Goal: Task Accomplishment & Management: Manage account settings

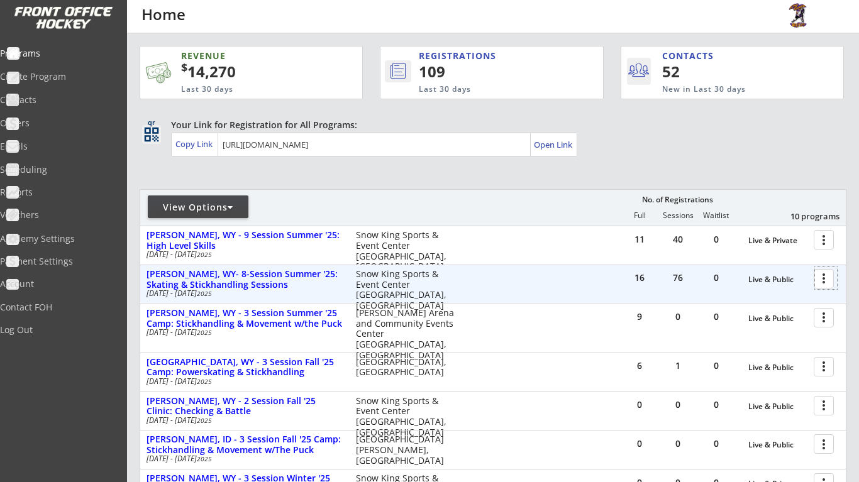
click at [820, 284] on div at bounding box center [826, 278] width 22 height 22
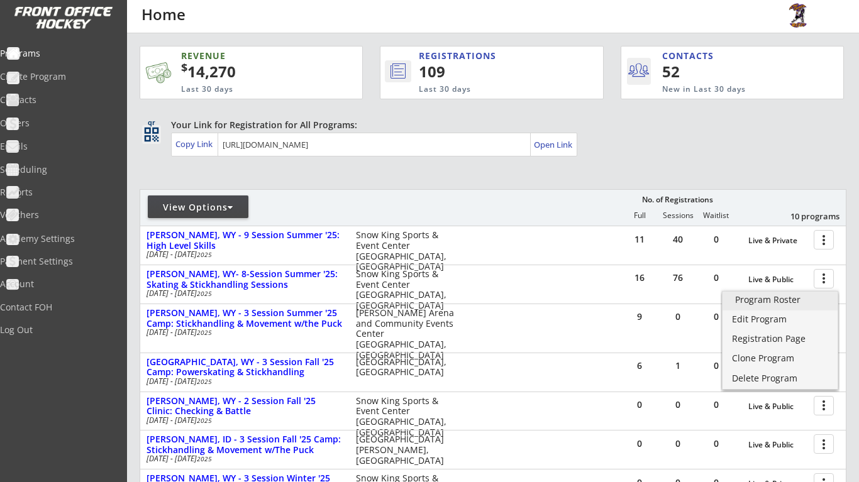
click at [802, 295] on div "Program Roster" at bounding box center [780, 299] width 90 height 9
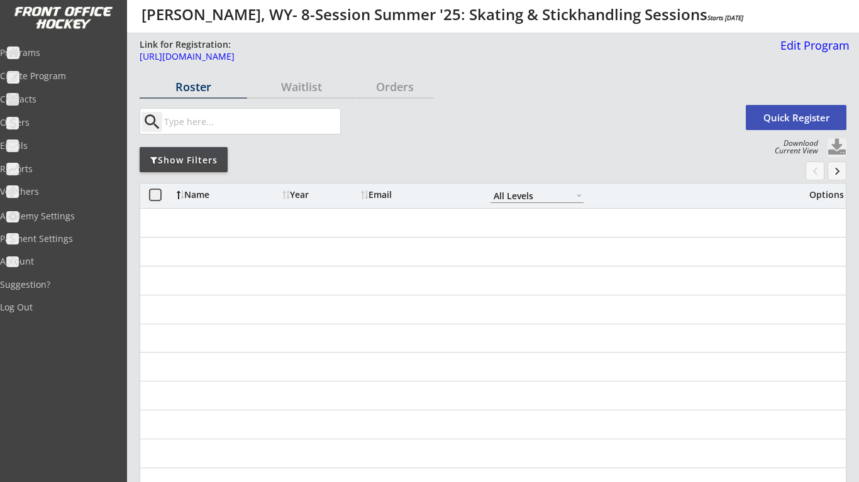
select select ""All Levels""
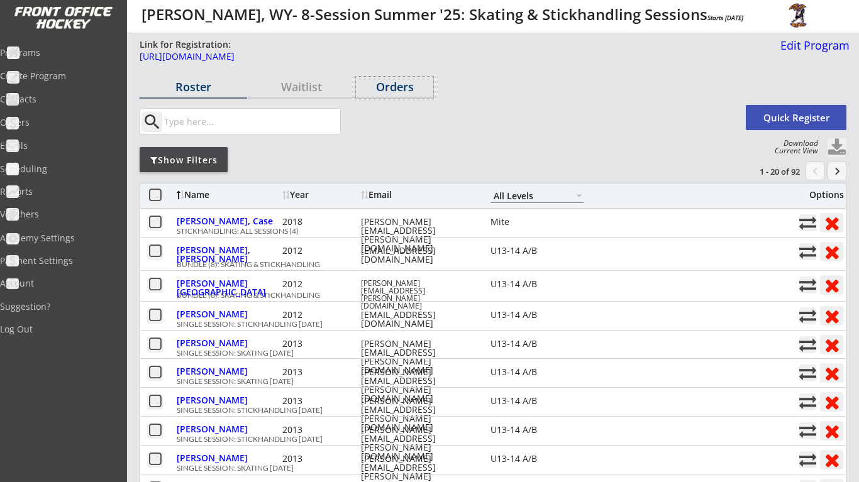
click at [380, 87] on div "Orders" at bounding box center [394, 86] width 77 height 11
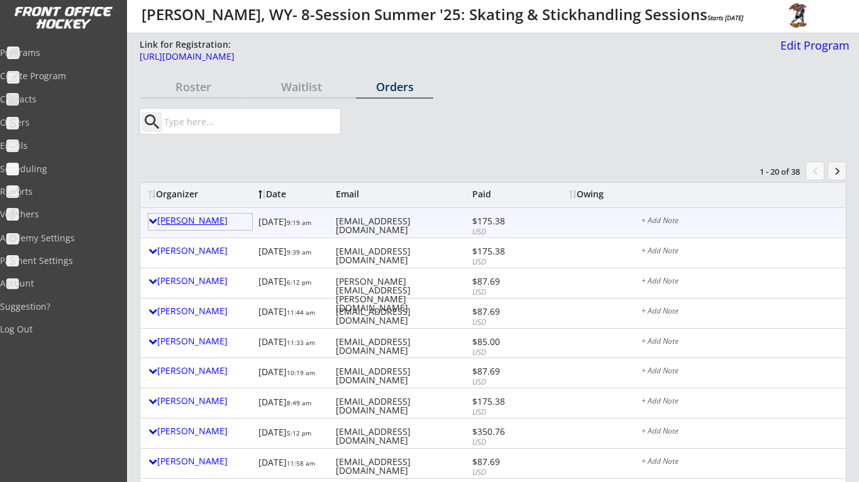
click at [196, 222] on div "Steph Hardeman" at bounding box center [200, 220] width 104 height 9
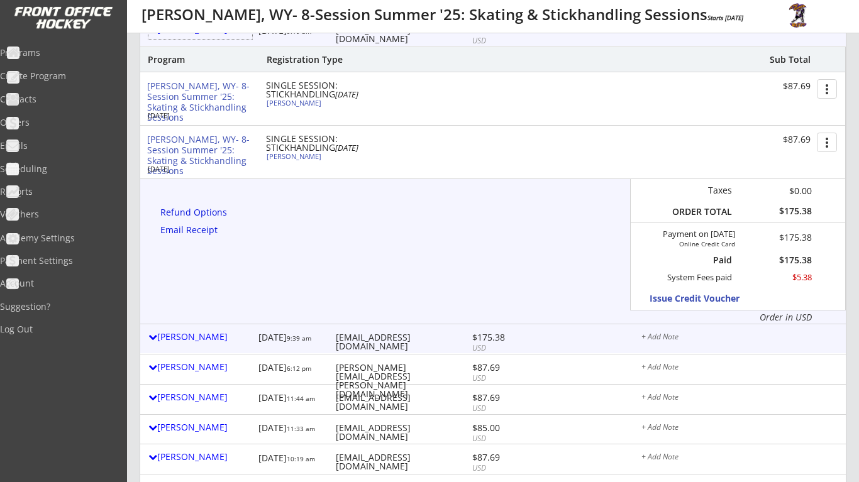
scroll to position [169, 0]
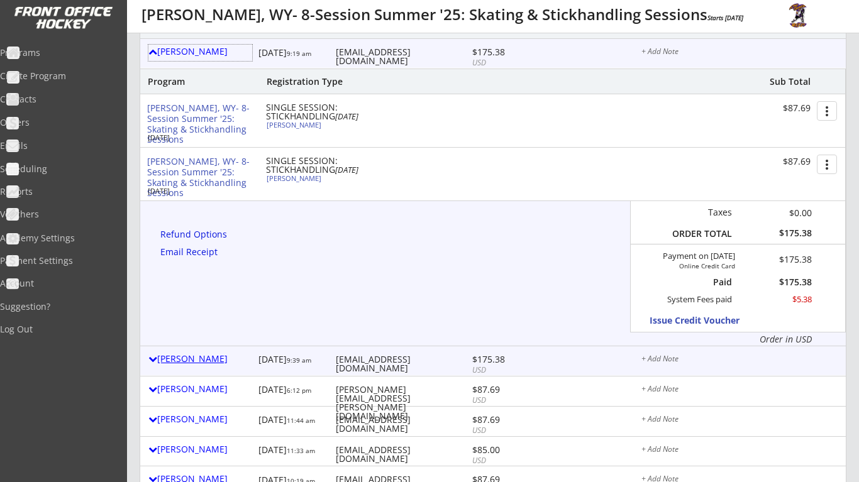
click at [221, 358] on div "[PERSON_NAME]" at bounding box center [200, 359] width 104 height 9
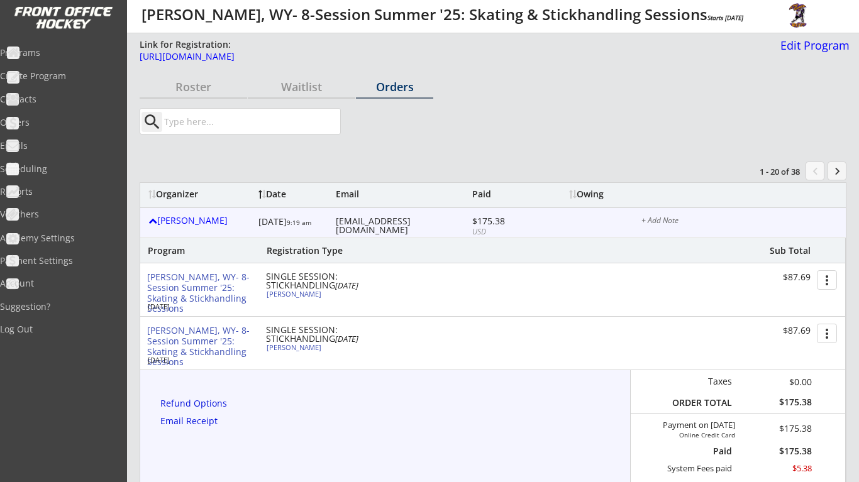
scroll to position [0, 0]
click at [74, 61] on div "Programs" at bounding box center [59, 54] width 119 height 22
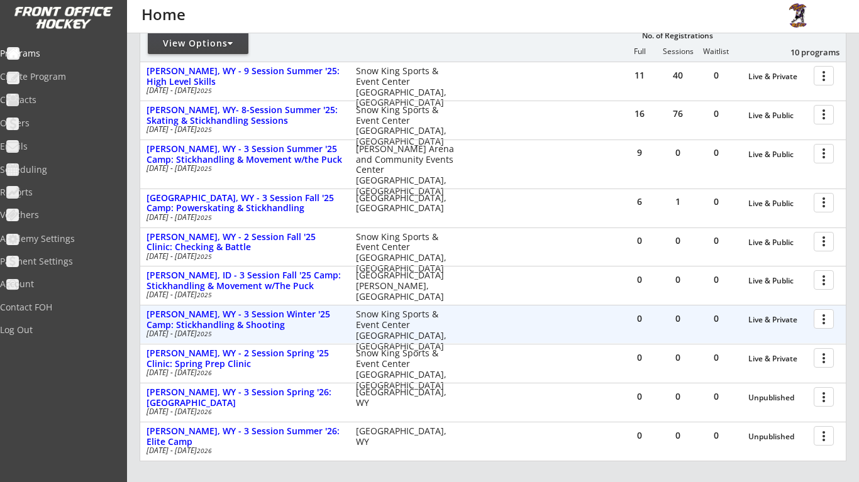
scroll to position [167, 0]
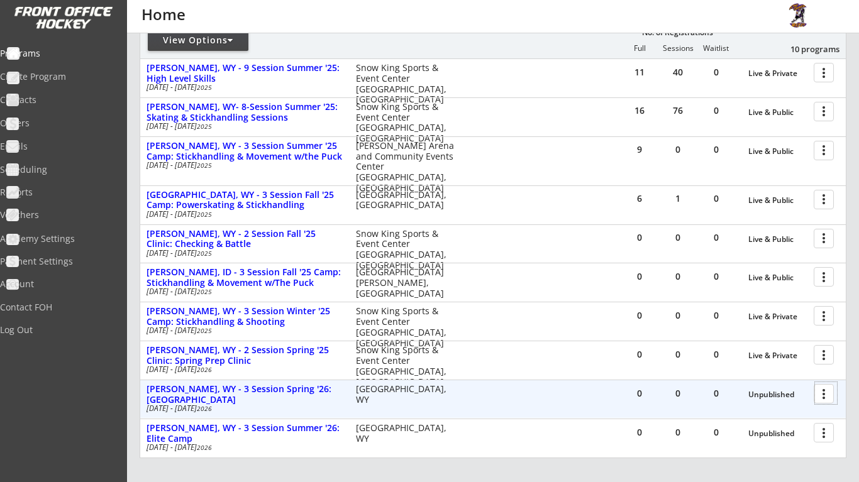
click at [821, 389] on div at bounding box center [826, 393] width 22 height 22
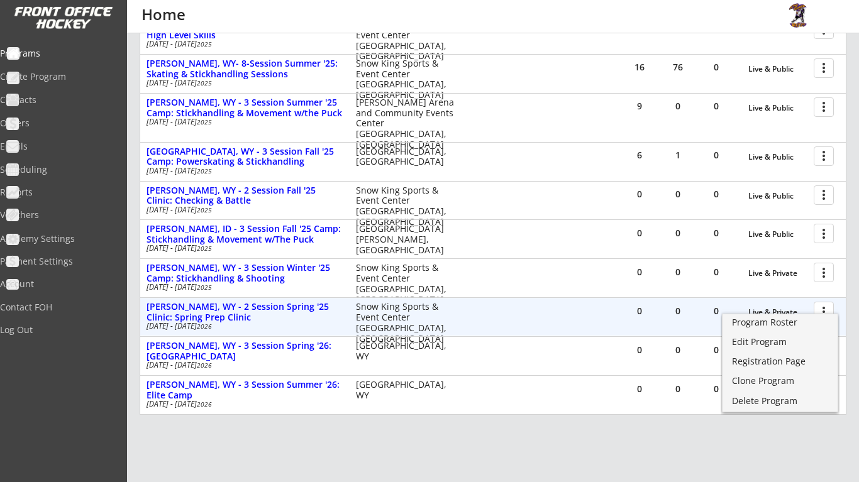
scroll to position [272, 0]
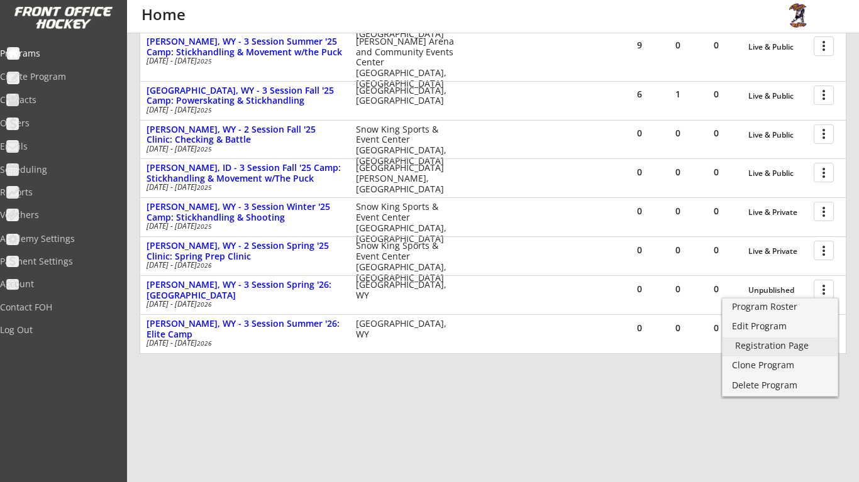
click at [779, 347] on div "Registration Page" at bounding box center [780, 345] width 90 height 9
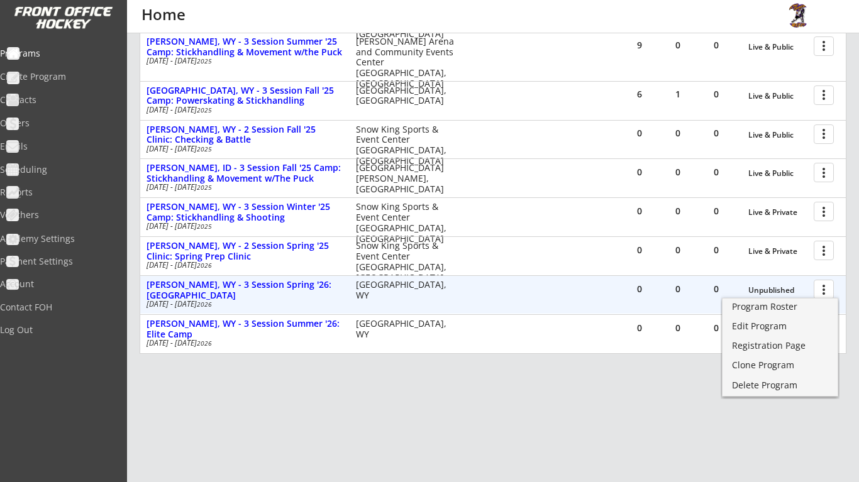
click at [822, 290] on div at bounding box center [826, 289] width 22 height 22
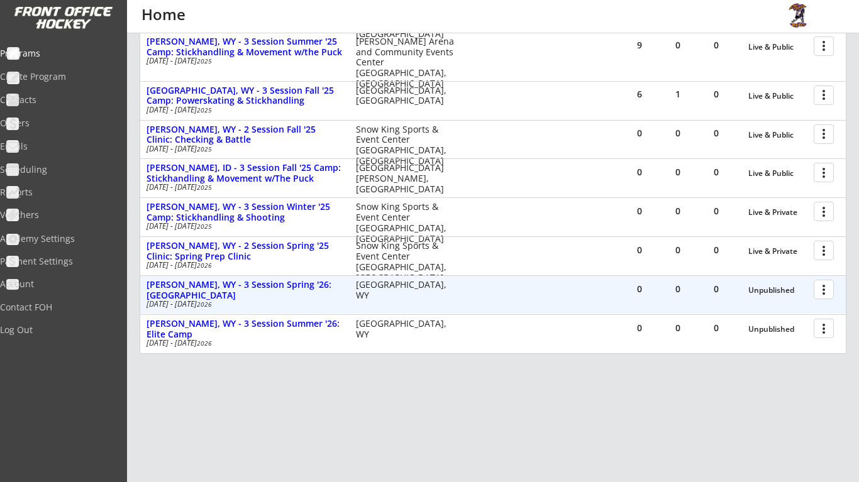
click at [822, 290] on div at bounding box center [826, 289] width 22 height 22
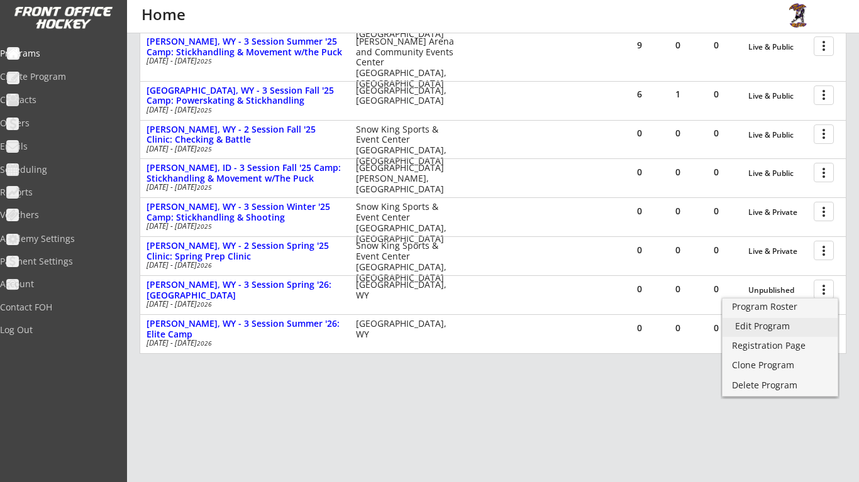
click at [783, 329] on div "Edit Program" at bounding box center [780, 326] width 90 height 9
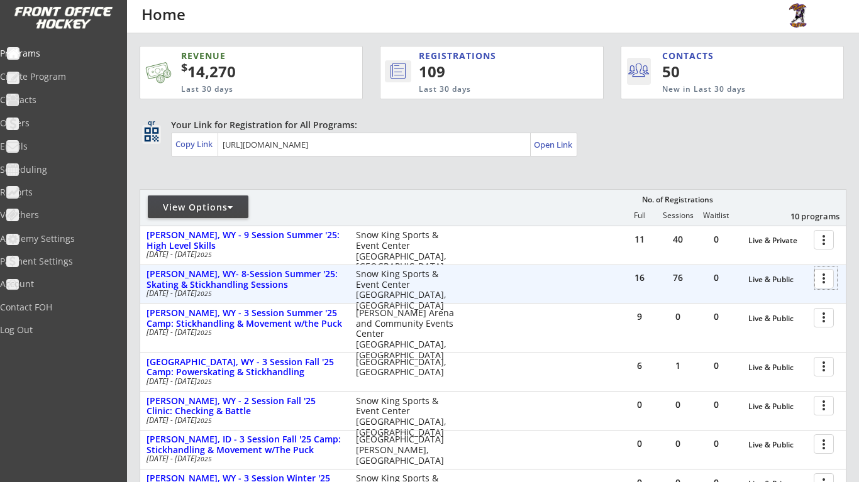
click at [818, 280] on div at bounding box center [826, 278] width 22 height 22
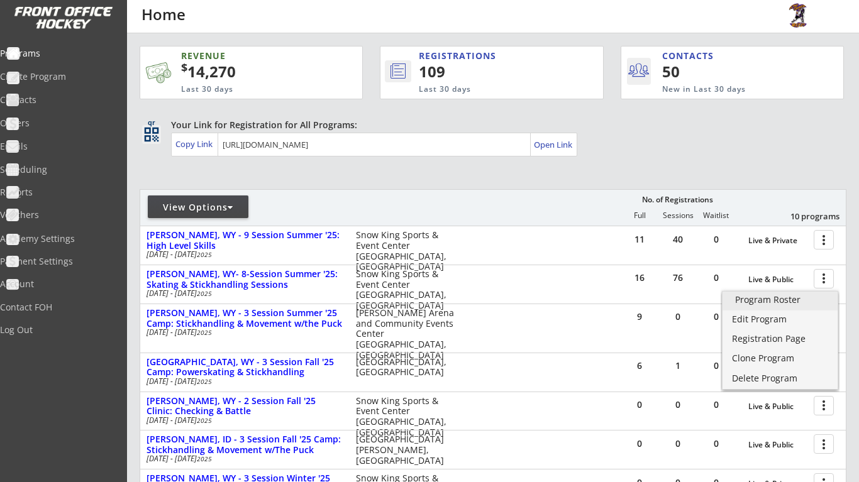
click at [798, 295] on div "Program Roster" at bounding box center [780, 299] width 90 height 9
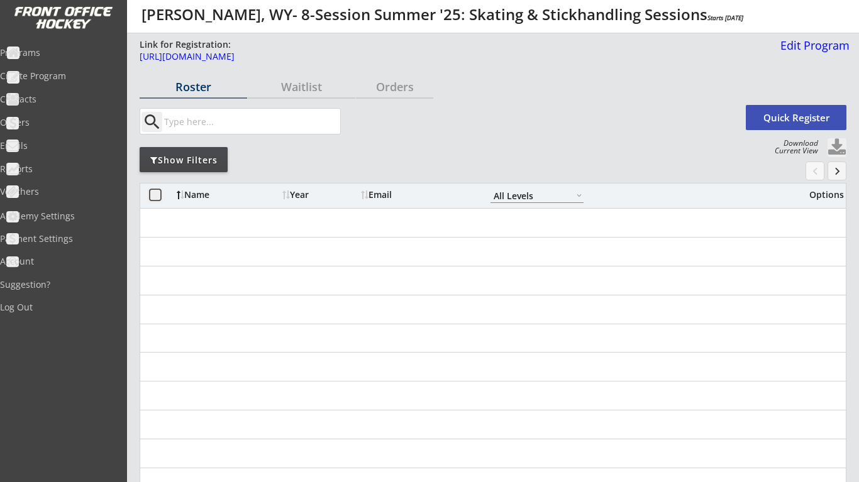
select select ""All Levels""
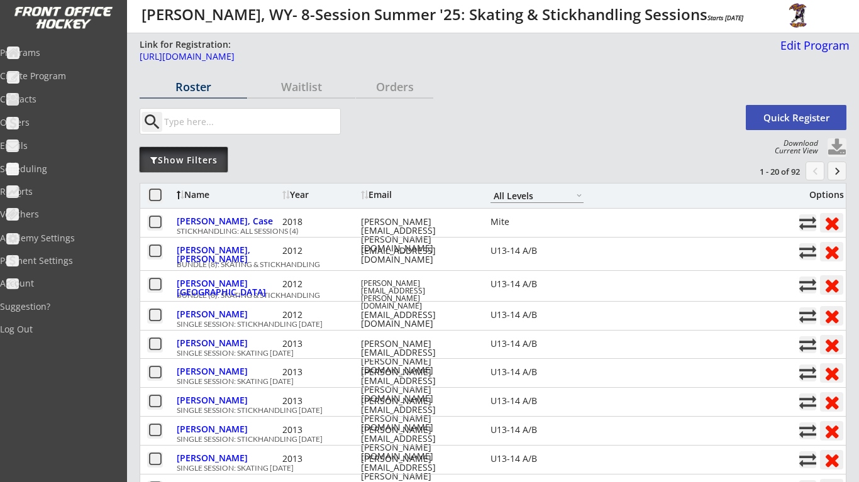
click at [218, 168] on div "Show Filters" at bounding box center [184, 159] width 88 height 25
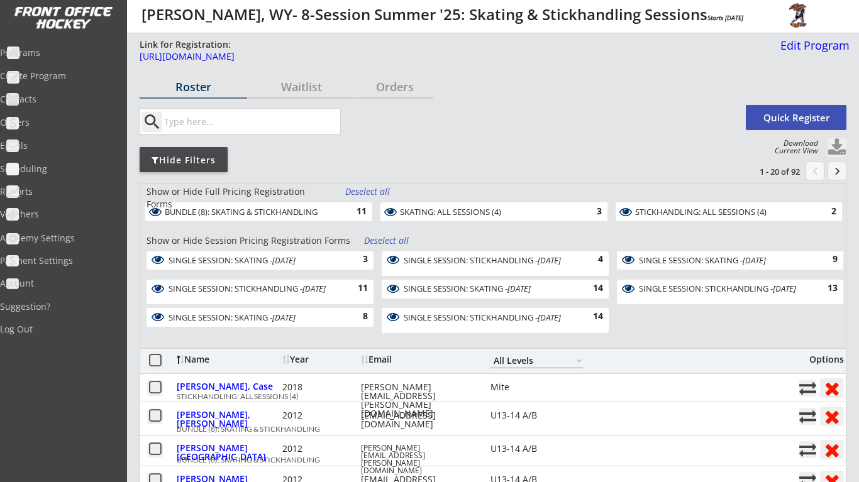
click at [403, 243] on div "Deselect all" at bounding box center [387, 241] width 47 height 13
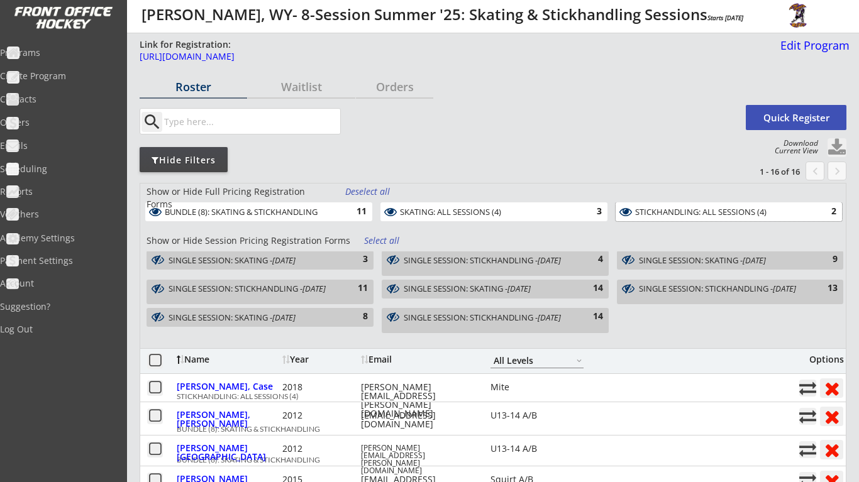
click at [663, 218] on div "STICKHANDLING: ALL SESSIONS (4)" at bounding box center [721, 213] width 173 height 12
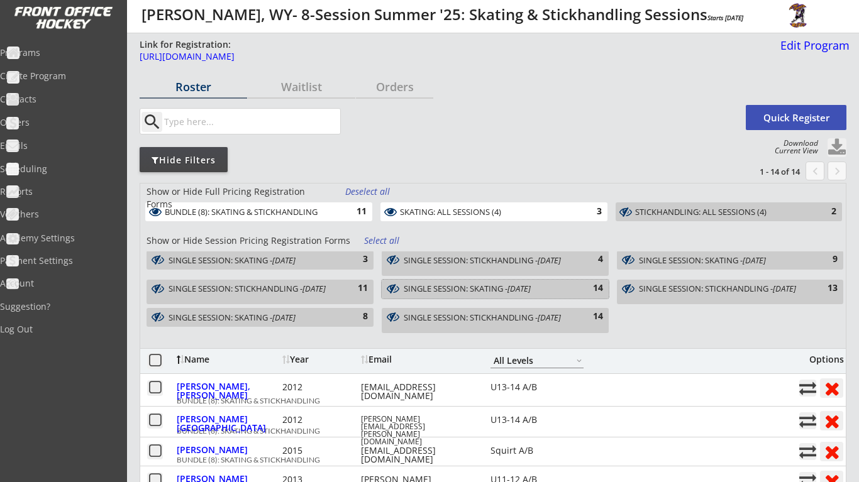
click at [531, 287] on em "Aug 19, 2025" at bounding box center [518, 288] width 23 height 11
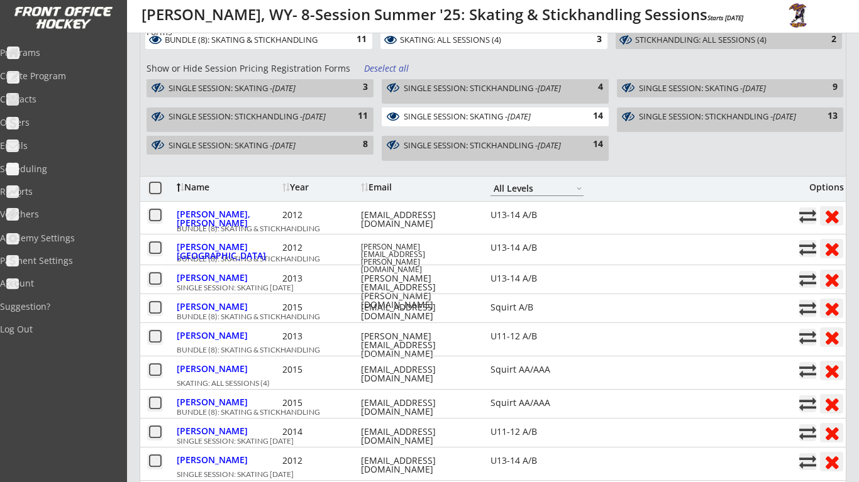
scroll to position [210, 0]
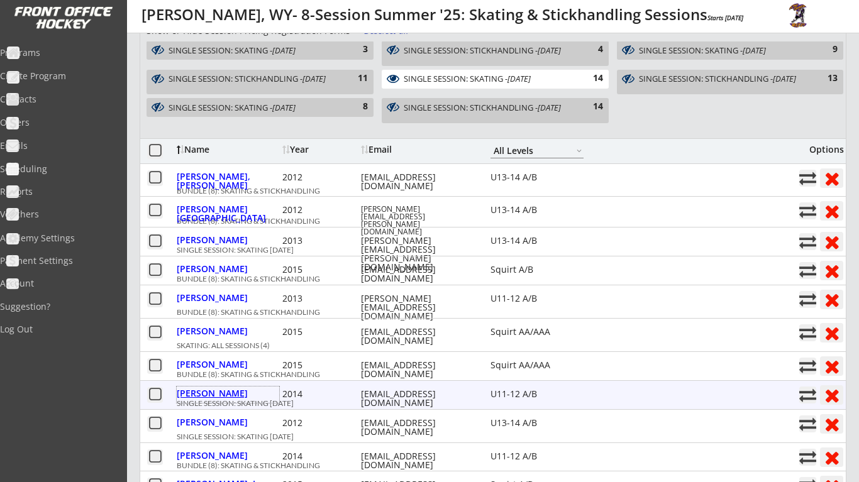
click at [237, 390] on div "Lynch, Charles" at bounding box center [228, 393] width 102 height 9
select select ""U11-12 A/B""
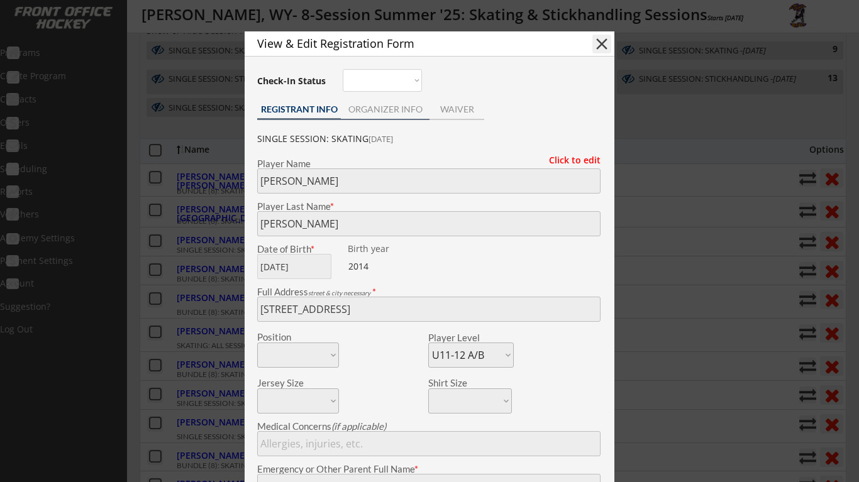
click at [411, 112] on div "ORGANIZER INFO" at bounding box center [385, 109] width 89 height 9
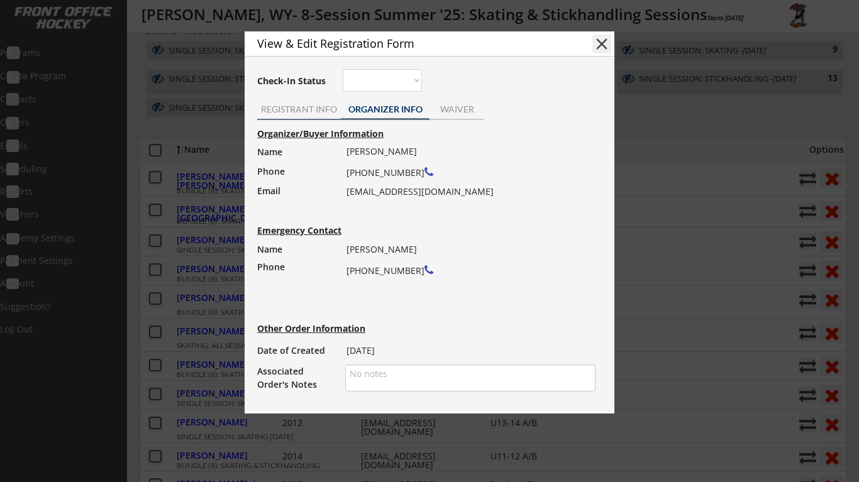
click at [304, 117] on div "REGISTRANT INFO" at bounding box center [299, 110] width 84 height 19
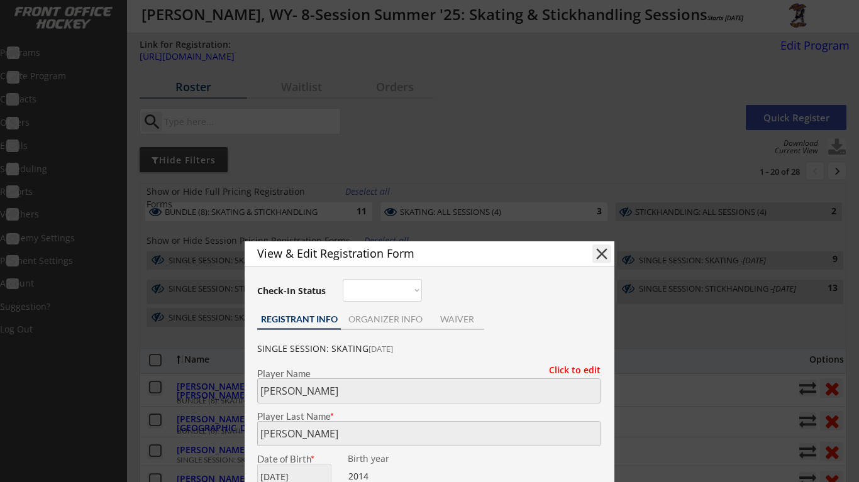
scroll to position [0, 0]
click at [599, 248] on button "close" at bounding box center [601, 254] width 19 height 19
select select ""PLACEHOLDER_1427118222253""
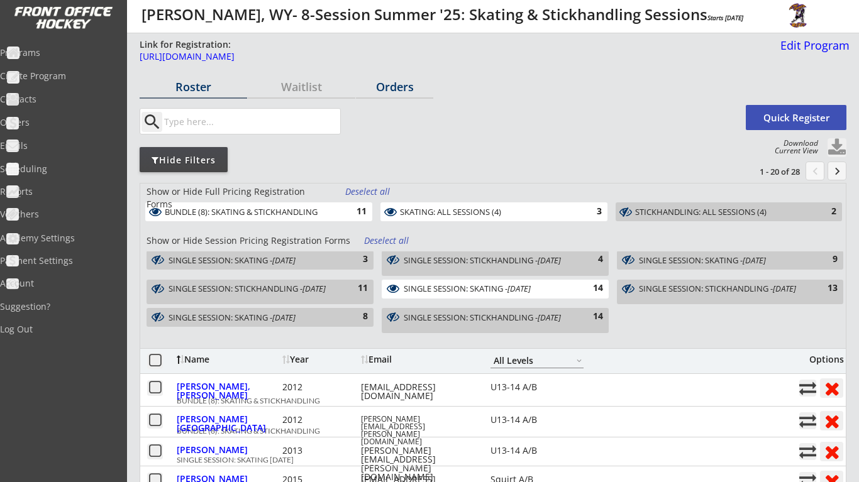
click at [405, 84] on div "Orders" at bounding box center [394, 86] width 77 height 11
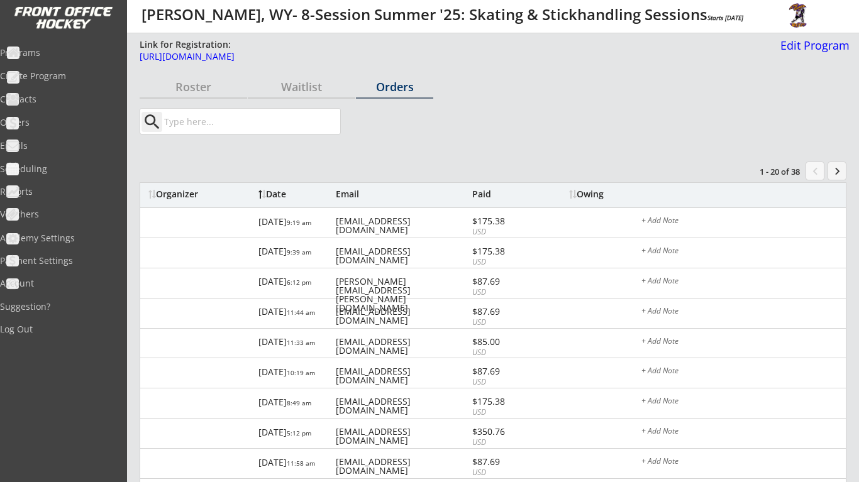
click at [291, 128] on input "input" at bounding box center [251, 121] width 179 height 25
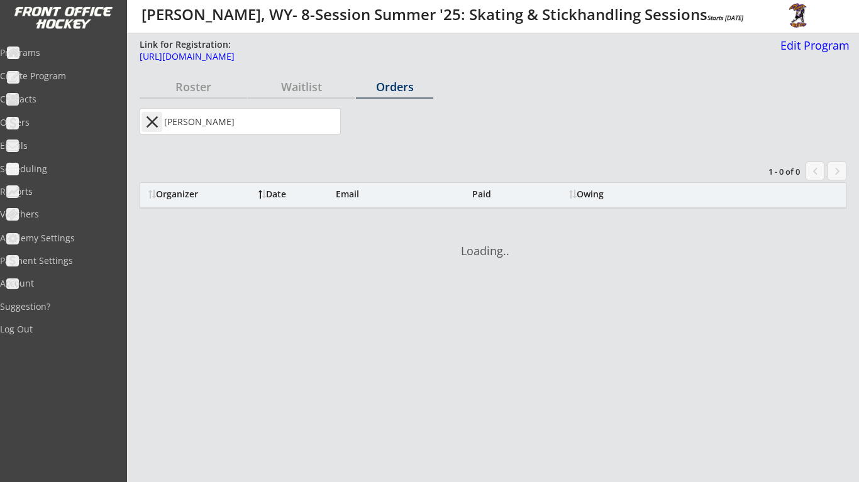
type input "lynch"
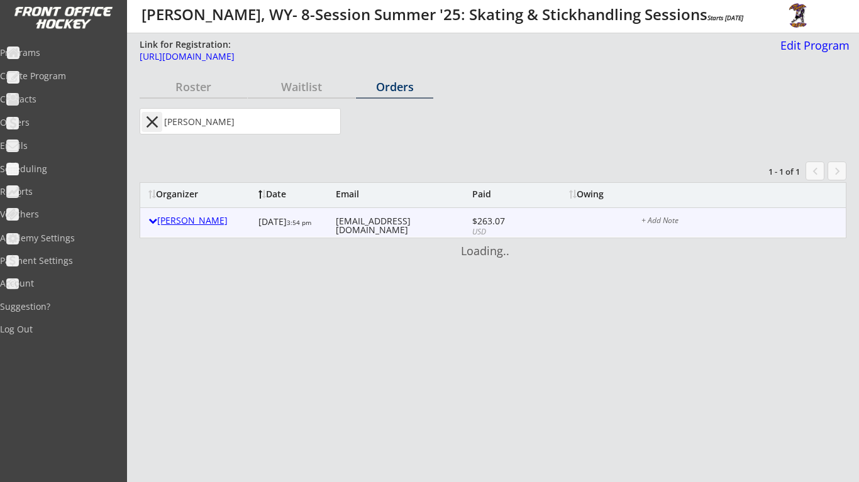
click at [201, 222] on div "Garrett Lynch" at bounding box center [200, 220] width 104 height 9
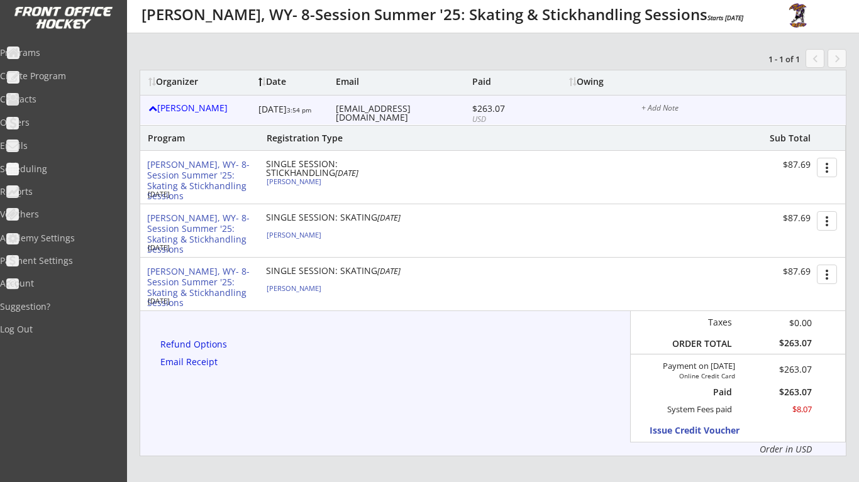
scroll to position [130, 0]
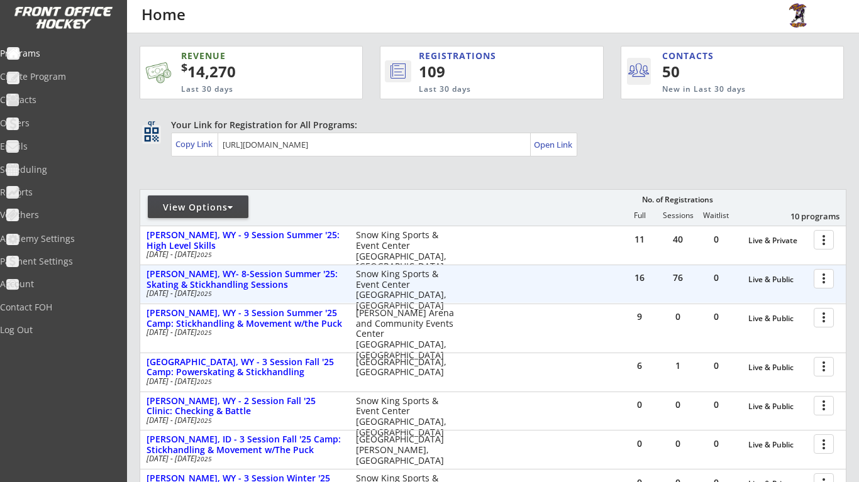
click at [832, 279] on div at bounding box center [826, 278] width 22 height 22
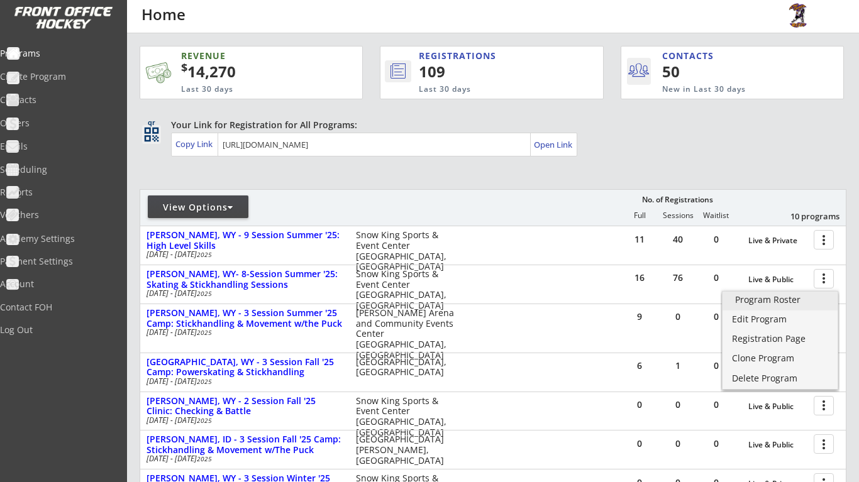
click at [785, 306] on link "Program Roster" at bounding box center [779, 301] width 115 height 19
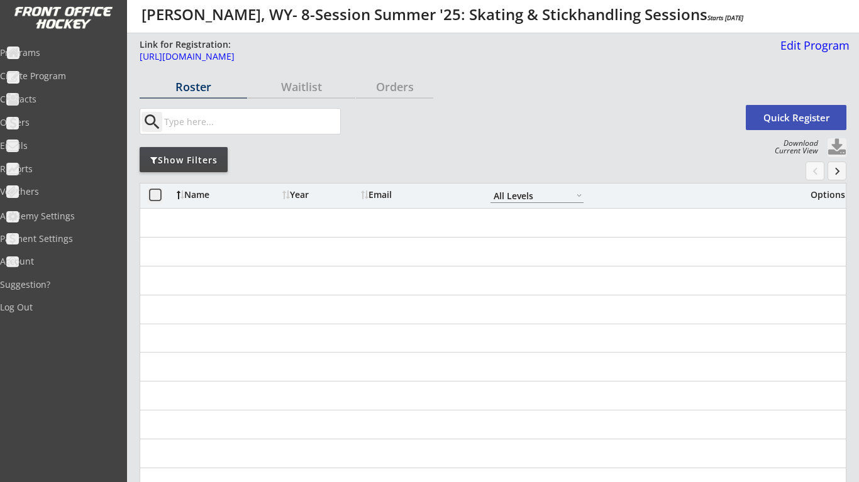
select select ""All Levels""
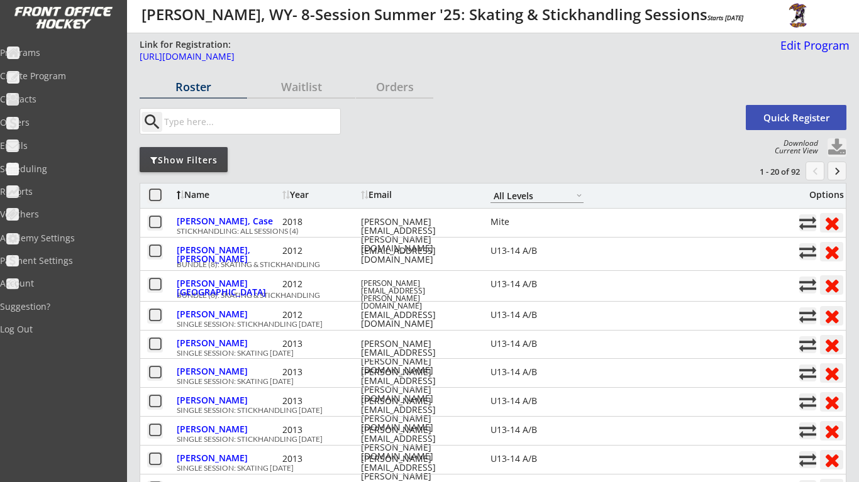
click at [180, 162] on div "Show Filters" at bounding box center [184, 160] width 88 height 13
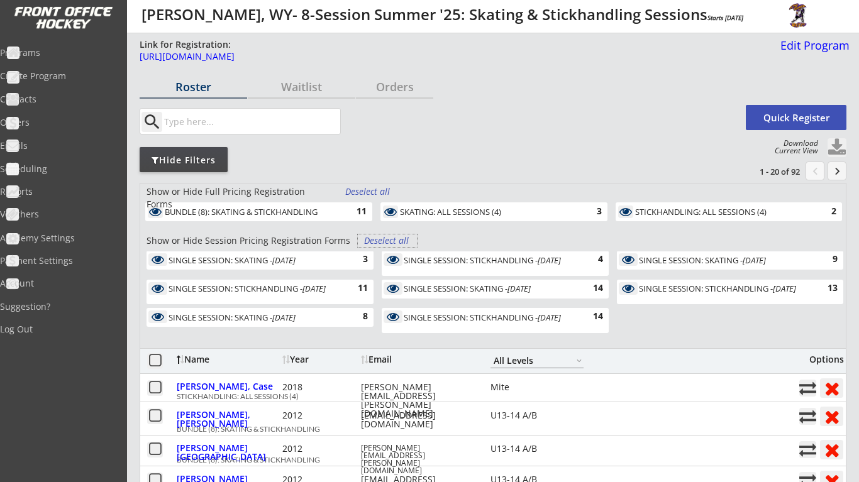
click at [401, 239] on div "Deselect all" at bounding box center [387, 241] width 47 height 13
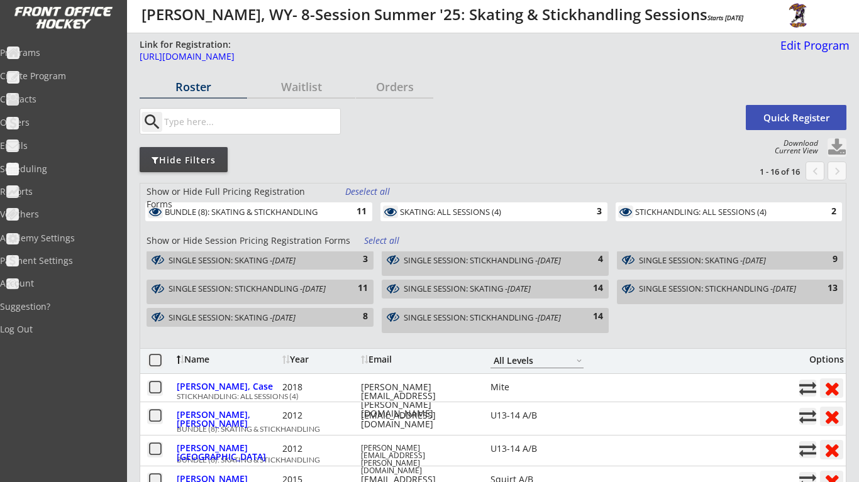
click at [519, 294] on em "Aug 19, 2025" at bounding box center [518, 288] width 23 height 11
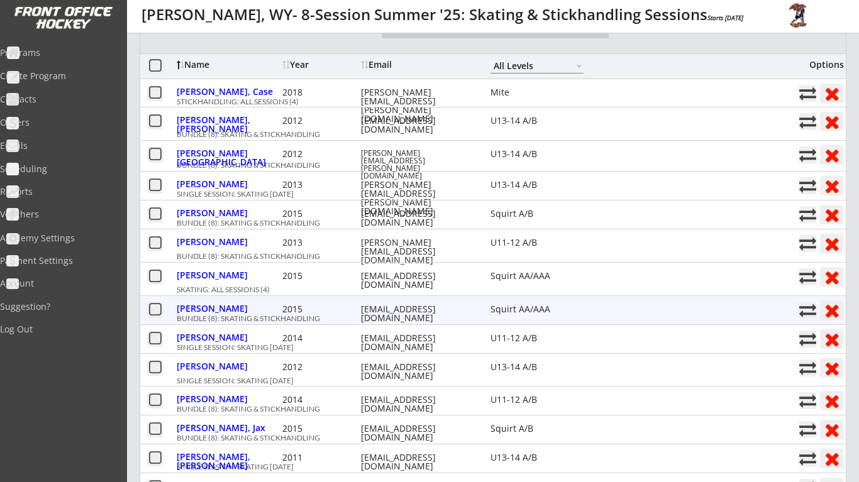
scroll to position [299, 0]
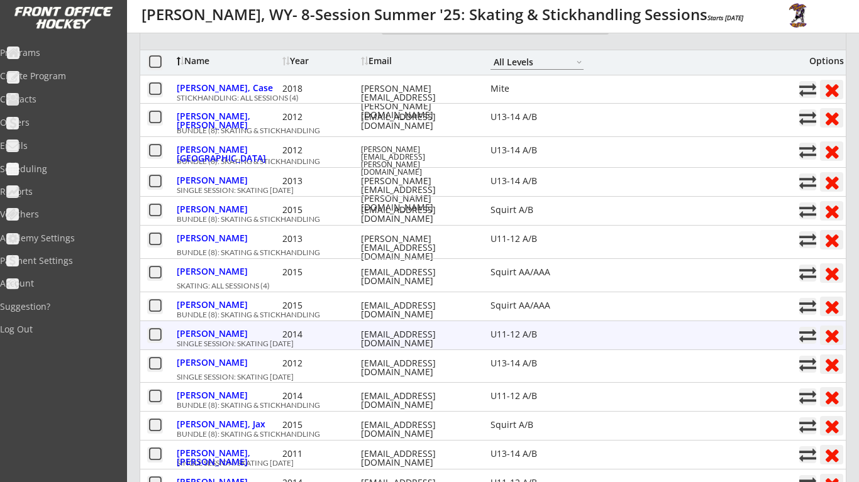
click at [805, 329] on button at bounding box center [807, 335] width 17 height 17
select select ""1348695171700984260__LOOKUP__1738168340139x337024858668924900""
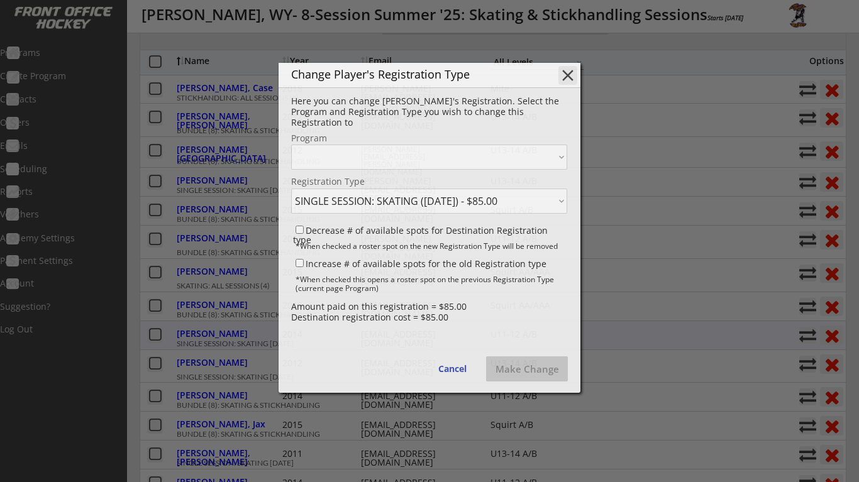
select select ""1348695171700984260__LOOKUP__1738168340139x474694092113838100""
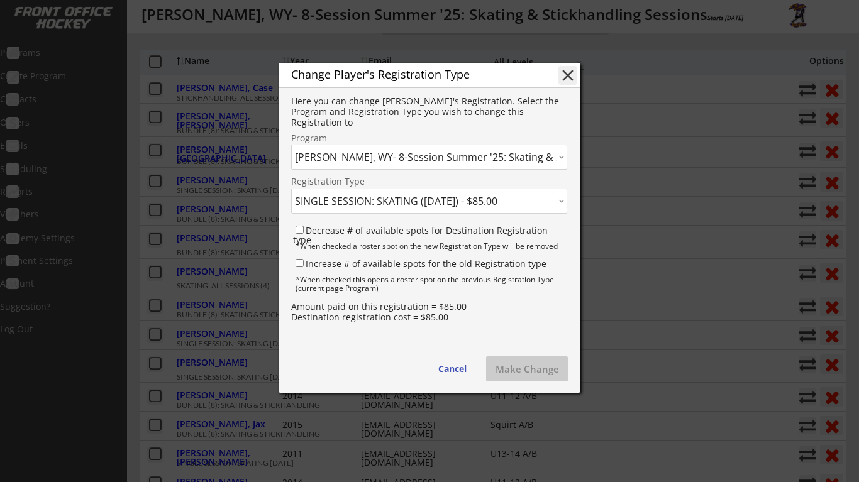
select select ""1348695171700984260__LOOKUP__1738168649520x186861035248910840""
click at [521, 375] on button "Make Change" at bounding box center [527, 368] width 82 height 25
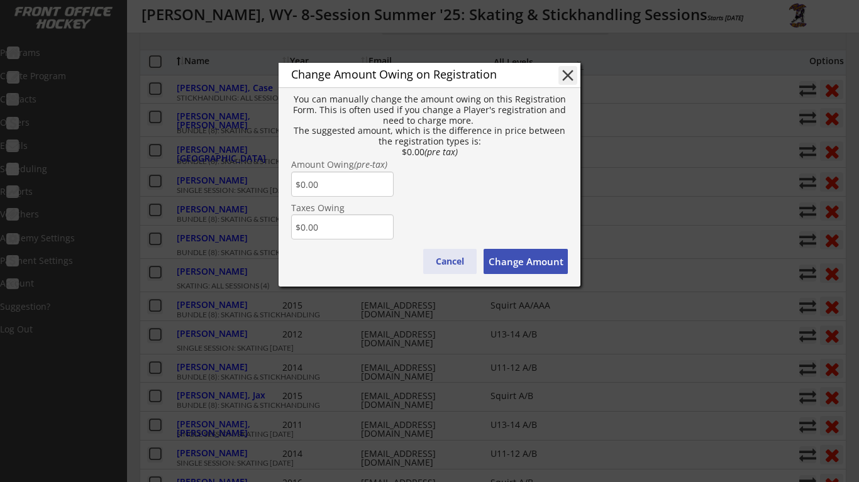
click at [459, 261] on button "Cancel" at bounding box center [449, 261] width 53 height 25
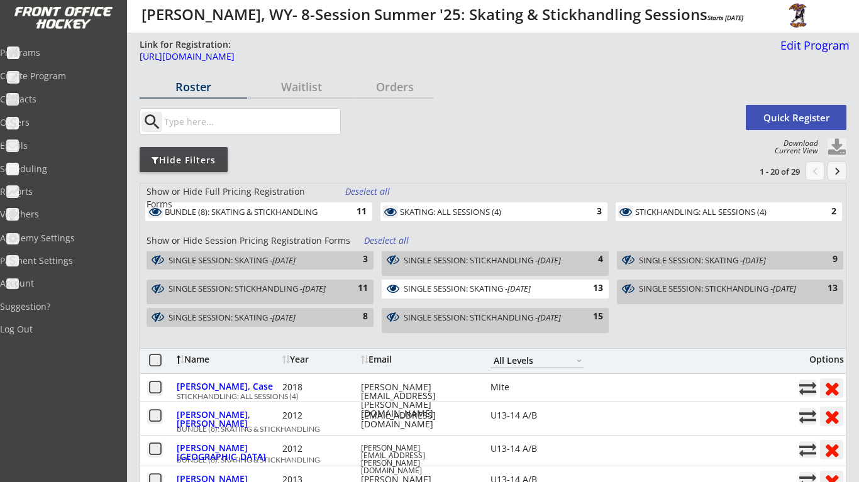
scroll to position [0, 0]
click at [581, 328] on div "SINGLE SESSION: STICKHANDLING - Aug 26, 2025 15" at bounding box center [495, 320] width 227 height 25
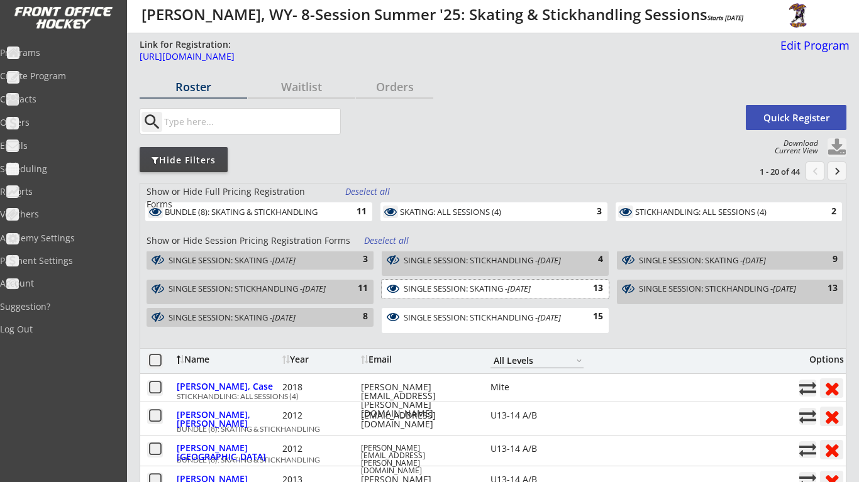
click at [549, 297] on div "SINGLE SESSION: SKATING - Aug 19, 2025 13" at bounding box center [495, 289] width 227 height 19
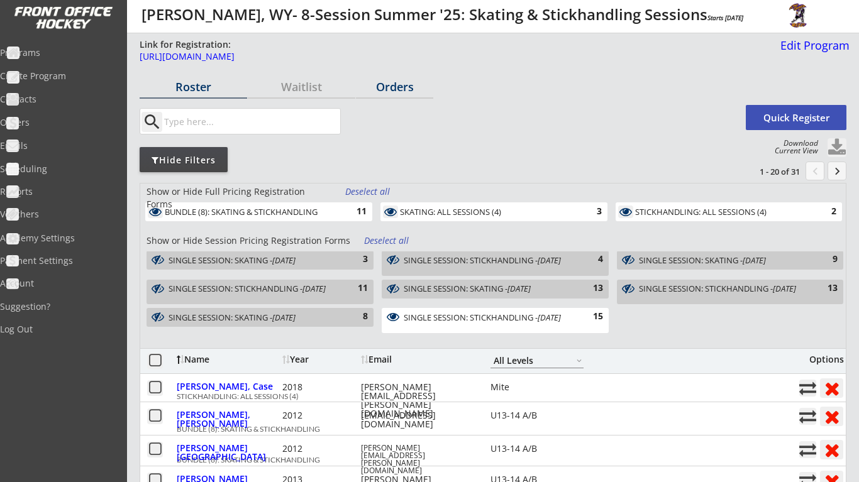
click at [381, 91] on div "Orders" at bounding box center [394, 86] width 77 height 11
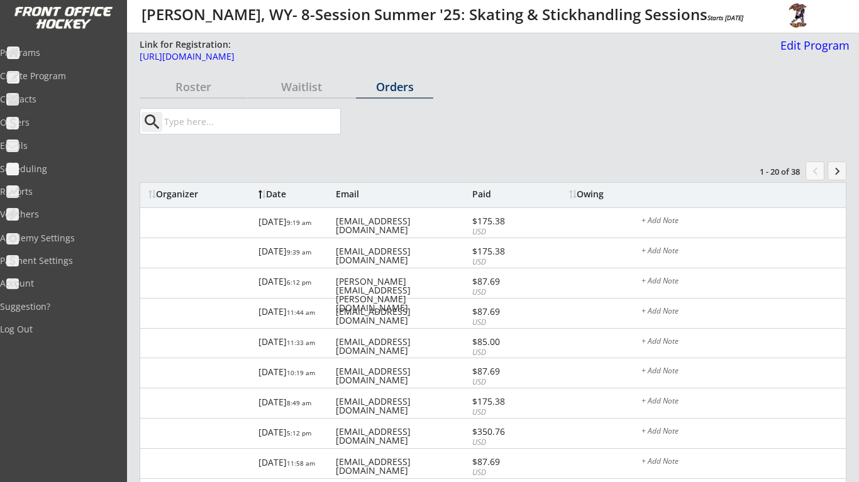
click at [278, 121] on input "input" at bounding box center [251, 121] width 179 height 25
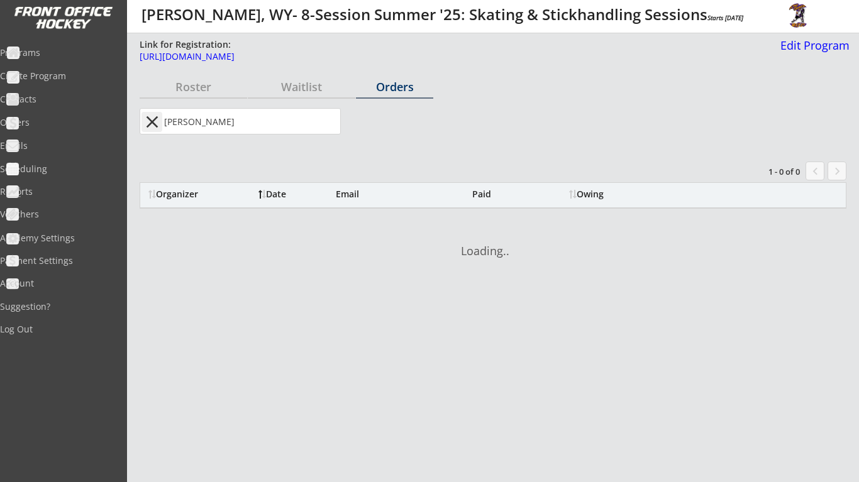
type input "lynch"
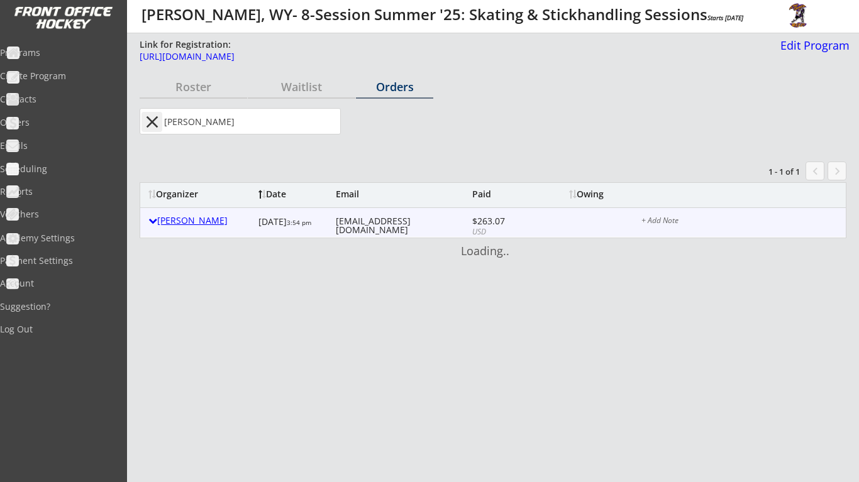
click at [201, 224] on div "Garrett Lynch" at bounding box center [200, 220] width 104 height 9
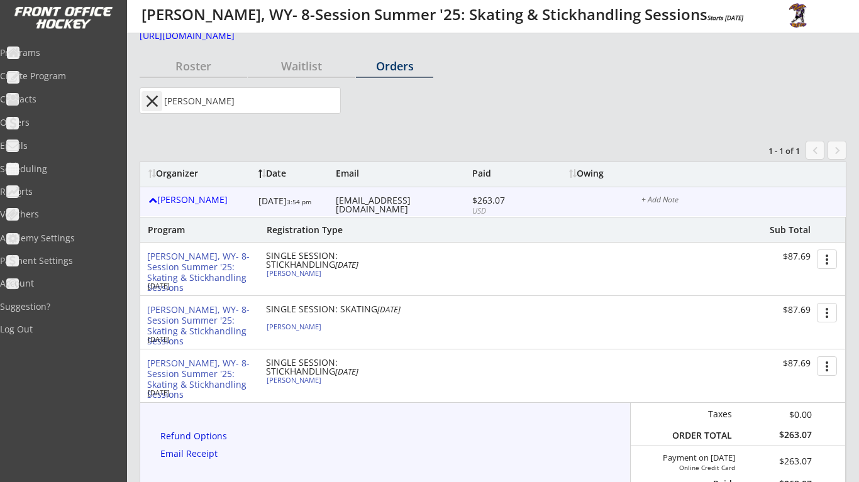
scroll to position [21, 0]
click at [77, 48] on div "Programs" at bounding box center [59, 52] width 113 height 9
